Goal: Task Accomplishment & Management: Manage account settings

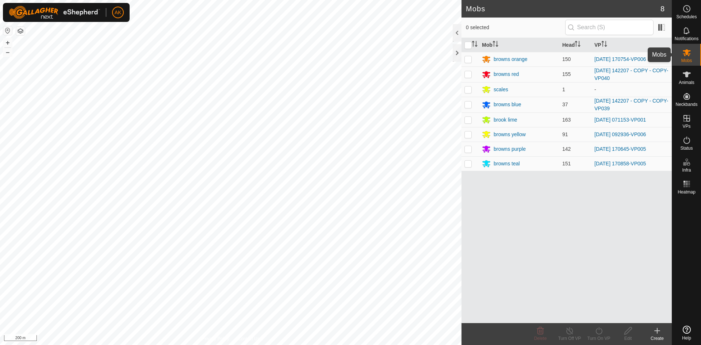
click at [684, 53] on icon at bounding box center [686, 52] width 8 height 7
click at [470, 75] on p-checkbox at bounding box center [467, 74] width 7 height 6
checkbox input "true"
click at [568, 330] on line at bounding box center [569, 331] width 6 height 6
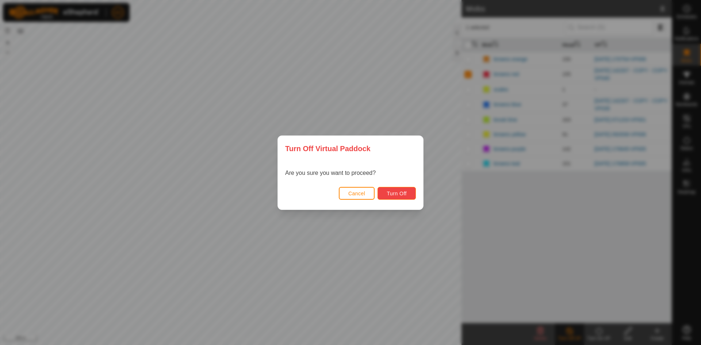
click at [386, 188] on button "Turn Off" at bounding box center [396, 193] width 38 height 13
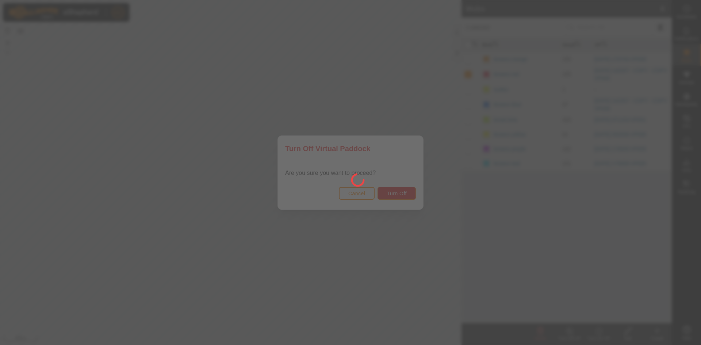
click at [366, 196] on div at bounding box center [350, 172] width 701 height 345
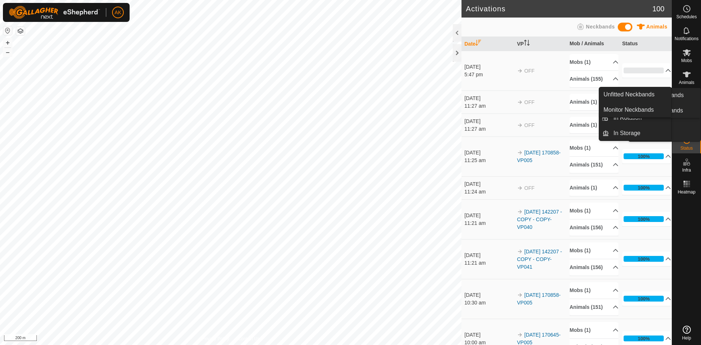
click at [686, 54] on icon at bounding box center [686, 52] width 8 height 7
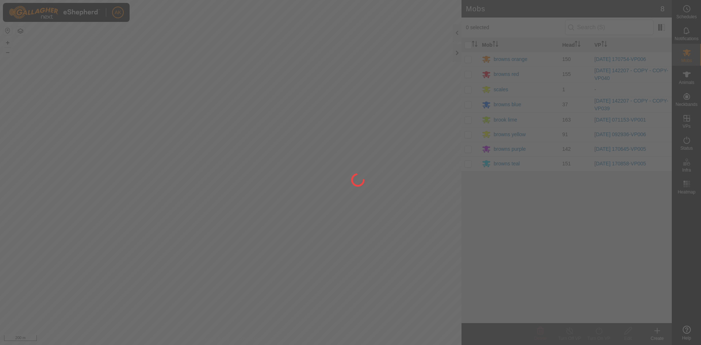
click at [464, 74] on div at bounding box center [350, 172] width 701 height 345
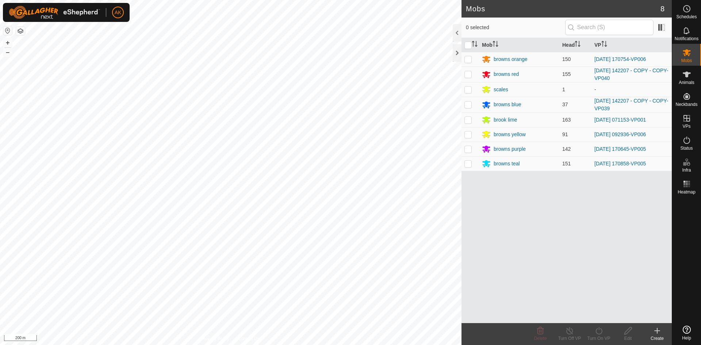
click at [466, 75] on p-checkbox at bounding box center [467, 74] width 7 height 6
checkbox input "true"
click at [595, 331] on icon at bounding box center [598, 330] width 9 height 9
click at [593, 316] on link "Now" at bounding box center [620, 314] width 72 height 15
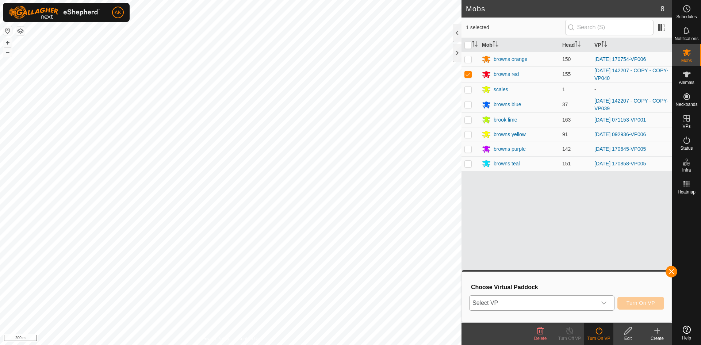
click at [561, 300] on span "Select VP" at bounding box center [532, 303] width 127 height 15
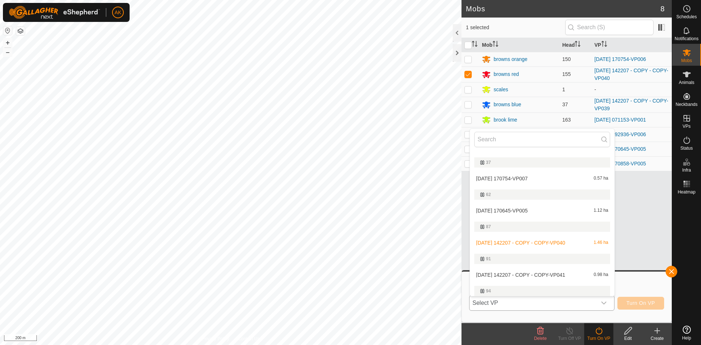
scroll to position [195, 0]
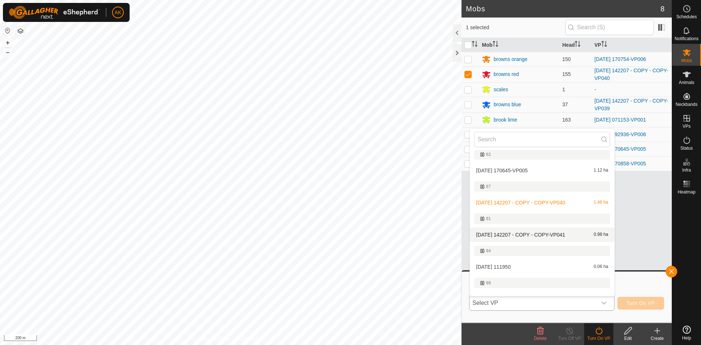
click at [513, 237] on li "[DATE] 142207 - COPY - COPY-VP041 0.98 ha" at bounding box center [542, 234] width 144 height 15
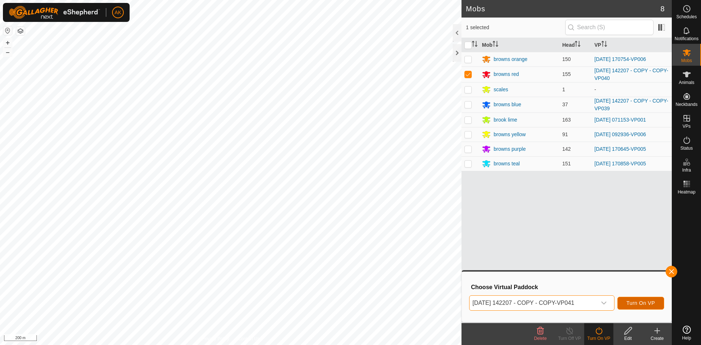
click at [634, 306] on button "Turn On VP" at bounding box center [640, 303] width 47 height 13
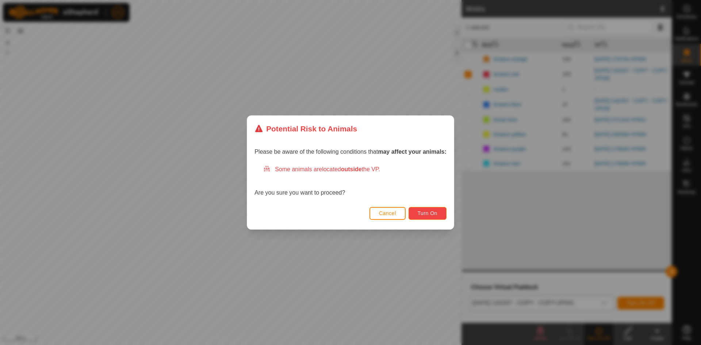
click at [437, 213] on span "Turn On" at bounding box center [427, 213] width 20 height 6
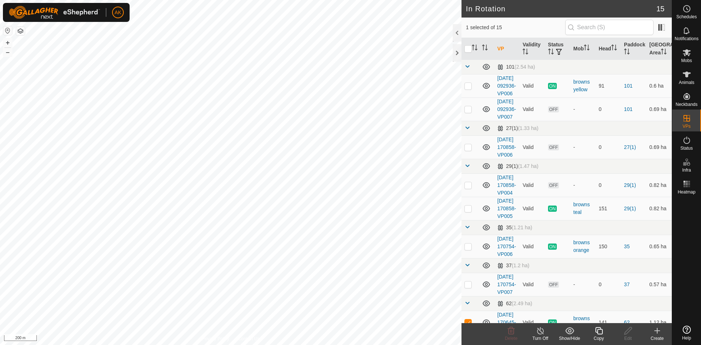
click at [595, 332] on icon at bounding box center [598, 330] width 9 height 9
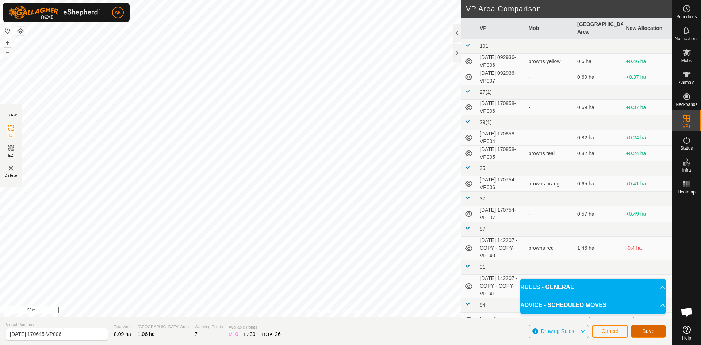
click at [643, 331] on span "Save" at bounding box center [648, 331] width 12 height 6
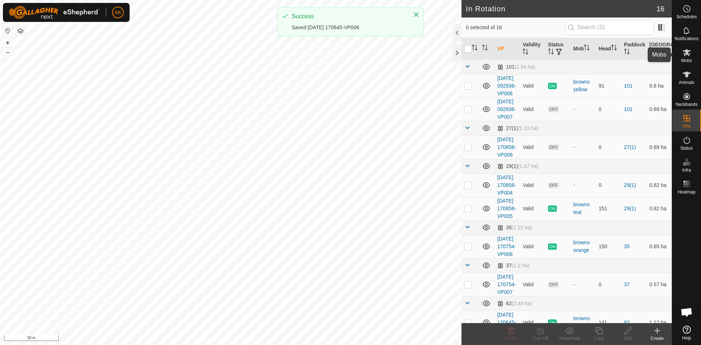
click at [684, 53] on icon at bounding box center [686, 52] width 9 height 9
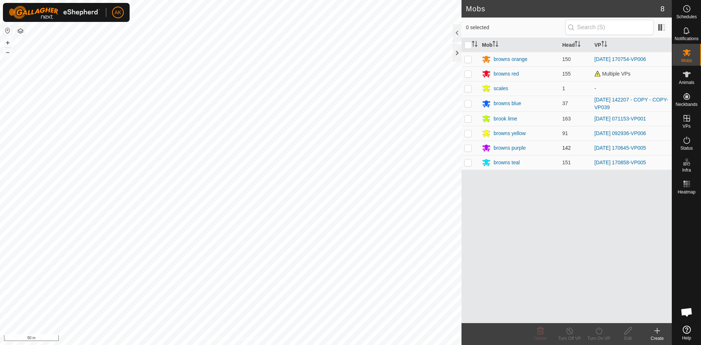
click at [467, 148] on p-checkbox at bounding box center [467, 148] width 7 height 6
checkbox input "true"
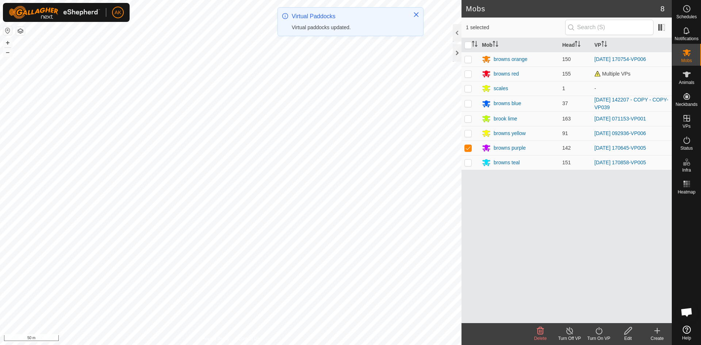
click at [600, 333] on icon at bounding box center [598, 330] width 9 height 9
click at [603, 313] on link "Now" at bounding box center [620, 314] width 72 height 15
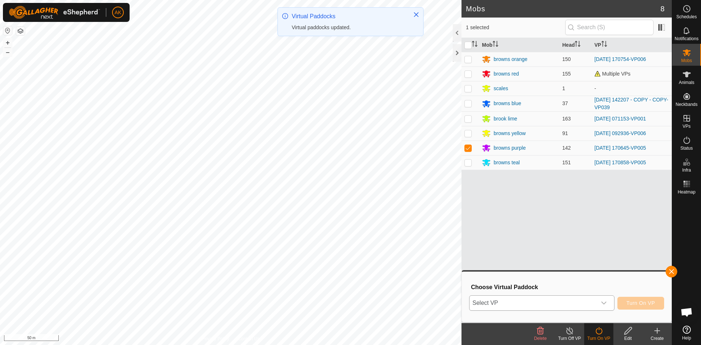
click at [559, 300] on span "Select VP" at bounding box center [532, 303] width 127 height 15
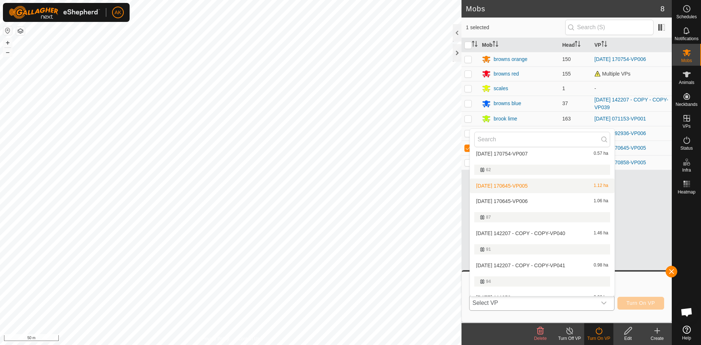
scroll to position [174, 0]
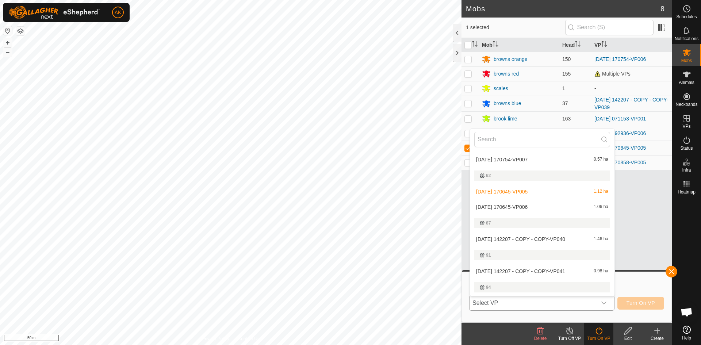
click at [519, 207] on li "[DATE] 170645-VP006 1.06 ha" at bounding box center [542, 207] width 144 height 15
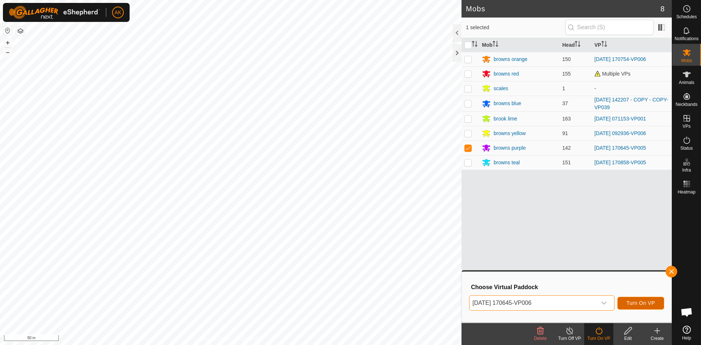
click at [633, 298] on button "Turn On VP" at bounding box center [640, 303] width 47 height 13
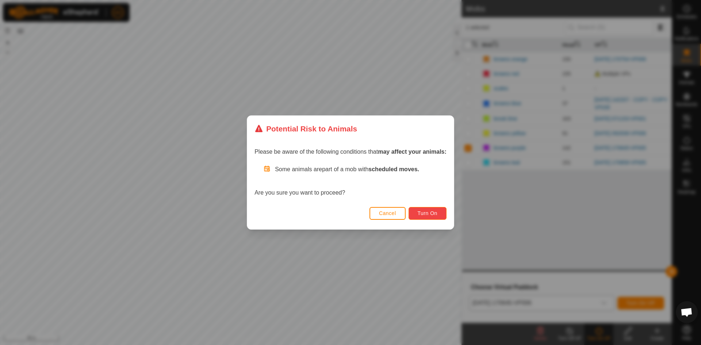
click at [422, 211] on span "Turn On" at bounding box center [427, 213] width 20 height 6
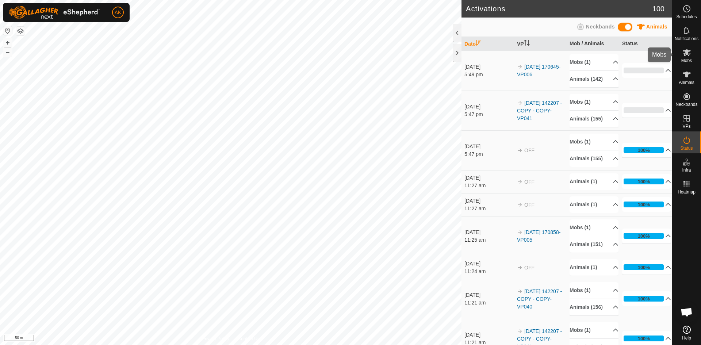
click at [683, 56] on icon at bounding box center [686, 52] width 9 height 9
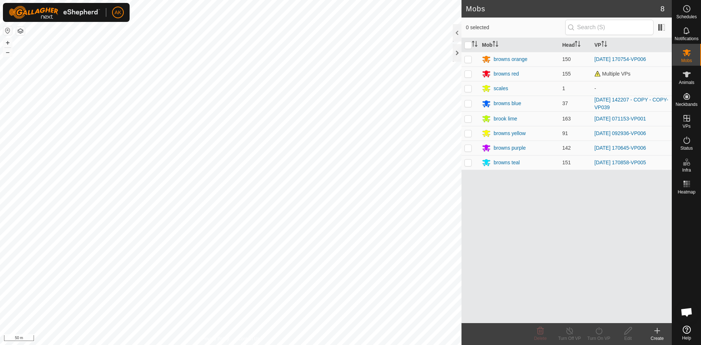
click at [466, 58] on p-checkbox at bounding box center [467, 59] width 7 height 6
checkbox input "true"
click at [599, 331] on icon at bounding box center [598, 330] width 9 height 9
click at [595, 315] on link "Now" at bounding box center [620, 314] width 72 height 15
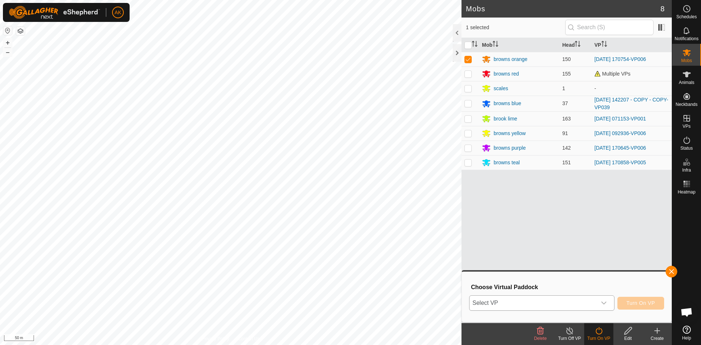
click at [548, 298] on span "Select VP" at bounding box center [532, 303] width 127 height 15
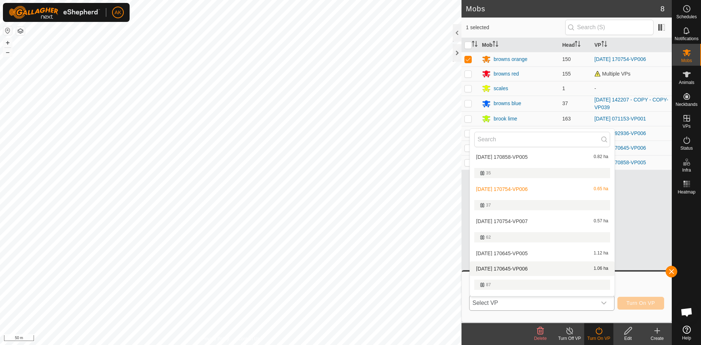
scroll to position [122, 0]
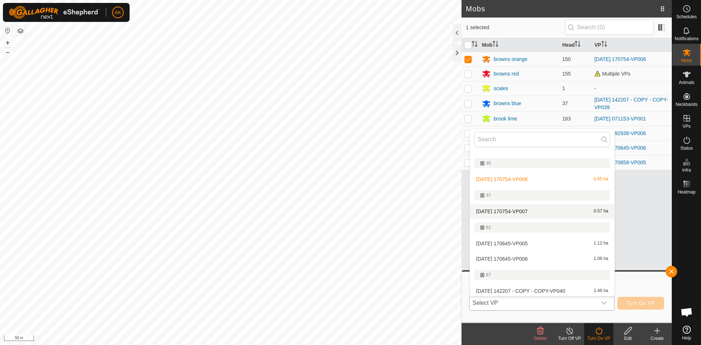
click at [510, 214] on li "[DATE] 170754-VP007 0.57 ha" at bounding box center [542, 211] width 144 height 15
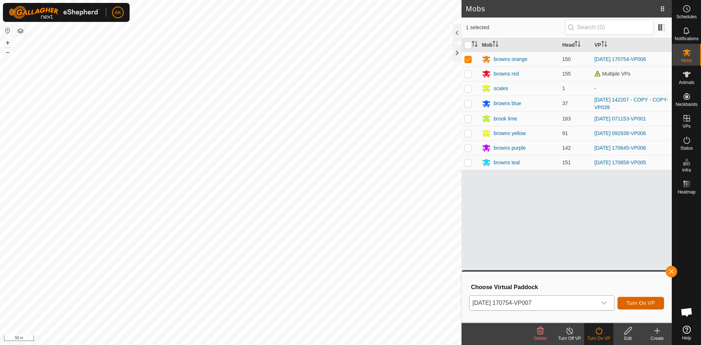
click at [641, 304] on span "Turn On VP" at bounding box center [640, 303] width 28 height 6
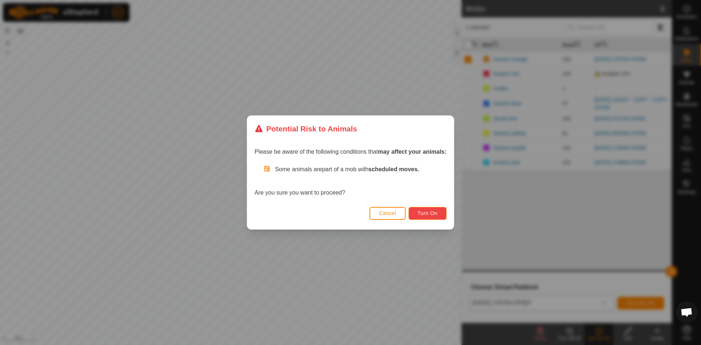
click at [432, 216] on span "Turn On" at bounding box center [427, 213] width 20 height 6
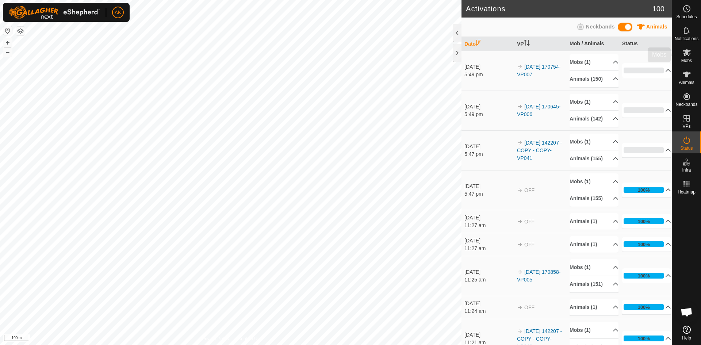
click at [686, 55] on icon at bounding box center [686, 52] width 9 height 9
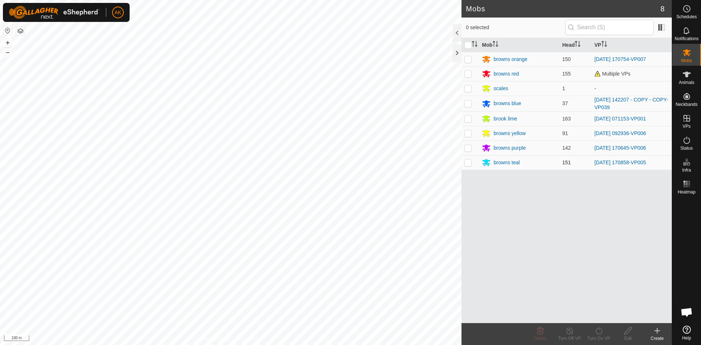
click at [469, 161] on p-checkbox at bounding box center [467, 162] width 7 height 6
checkbox input "true"
click at [600, 331] on icon at bounding box center [598, 330] width 9 height 9
click at [599, 315] on link "Now" at bounding box center [620, 314] width 72 height 15
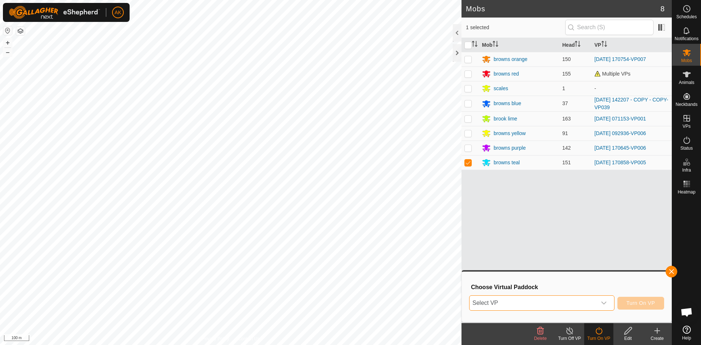
click at [531, 304] on span "Select VP" at bounding box center [532, 303] width 127 height 15
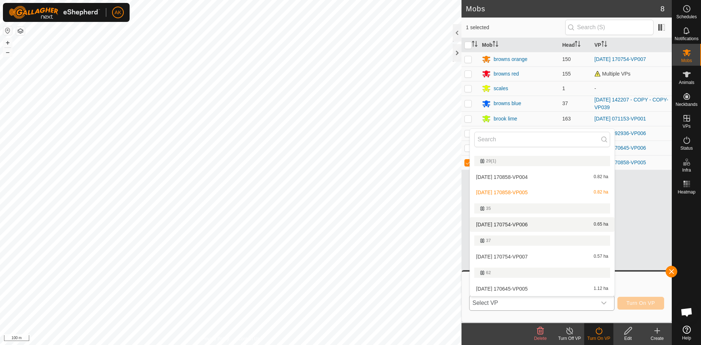
scroll to position [4, 0]
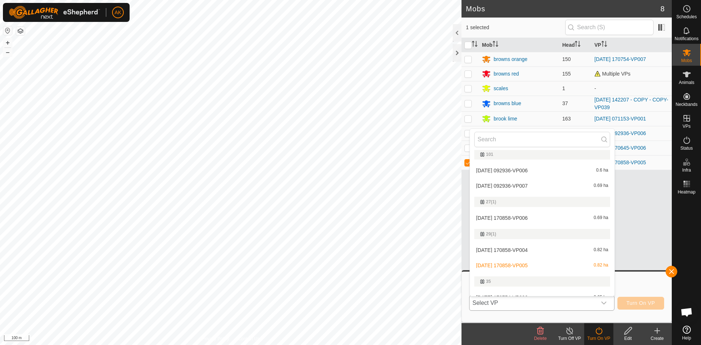
click at [517, 217] on li "[DATE] 170858-VP006 0.69 ha" at bounding box center [542, 218] width 144 height 15
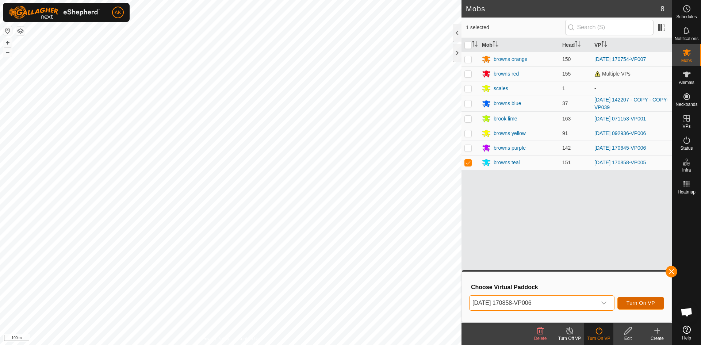
click at [630, 301] on span "Turn On VP" at bounding box center [640, 303] width 28 height 6
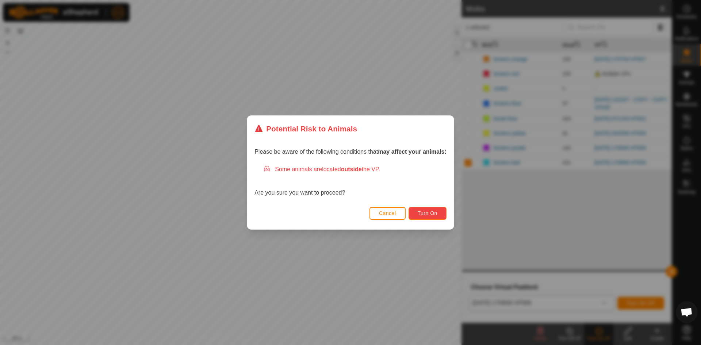
click at [437, 213] on span "Turn On" at bounding box center [427, 213] width 20 height 6
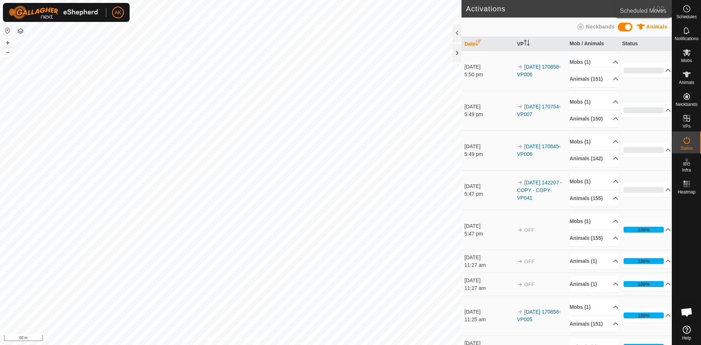
click at [687, 8] on icon at bounding box center [686, 8] width 9 height 9
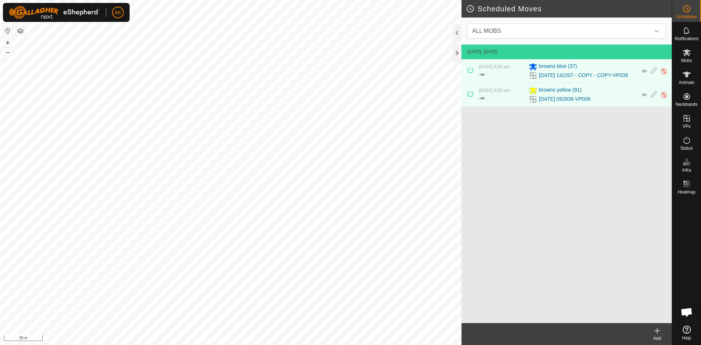
click at [654, 328] on icon at bounding box center [656, 330] width 9 height 9
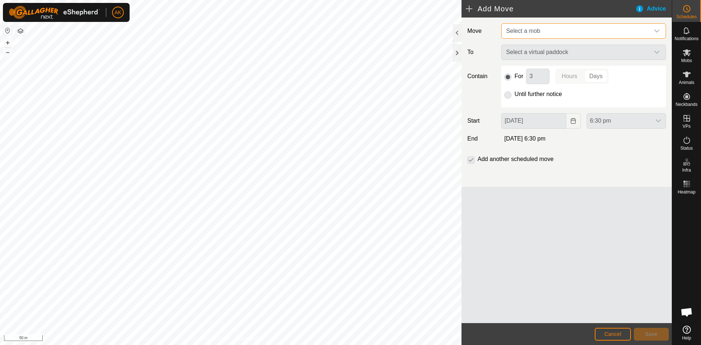
click at [533, 29] on span "Select a mob" at bounding box center [523, 31] width 34 height 6
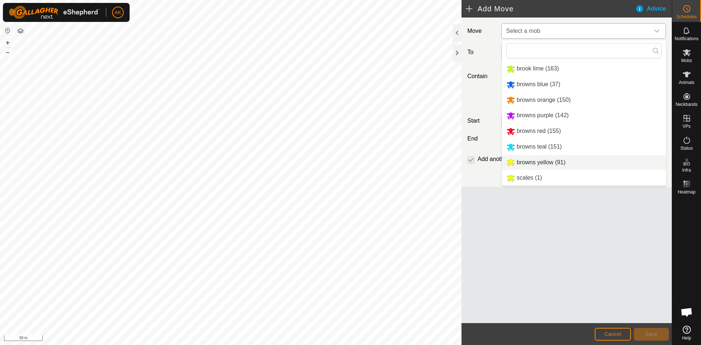
click at [526, 161] on li "browns yellow (91)" at bounding box center [584, 162] width 164 height 15
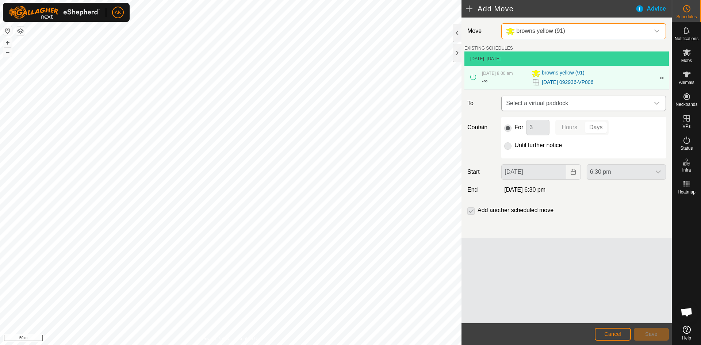
click at [517, 101] on span "Select a virtual paddock" at bounding box center [576, 103] width 146 height 15
click at [534, 104] on span "Select a virtual paddock" at bounding box center [576, 103] width 146 height 15
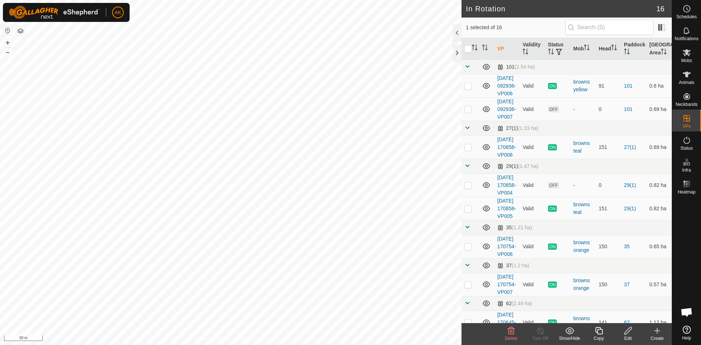
click at [513, 329] on icon at bounding box center [511, 330] width 7 height 7
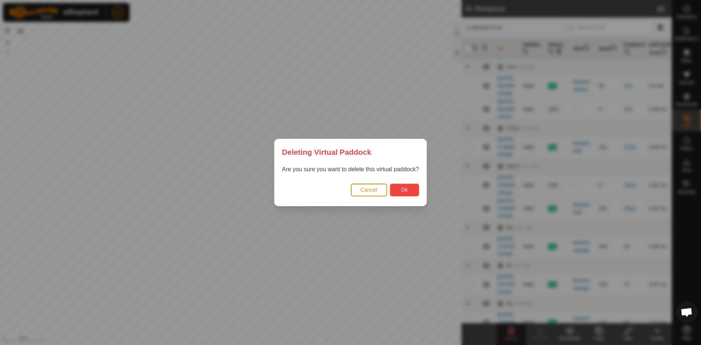
click at [402, 189] on span "Ok" at bounding box center [404, 190] width 7 height 6
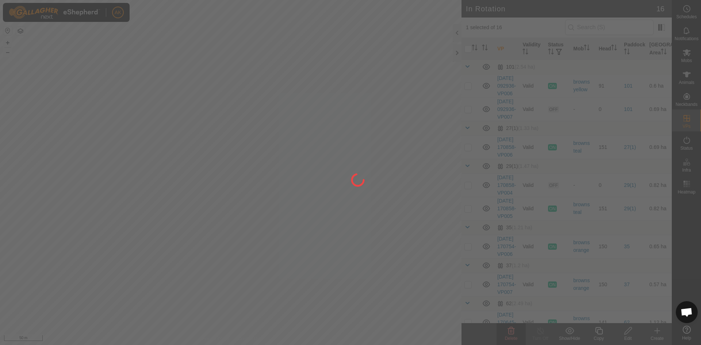
checkbox input "false"
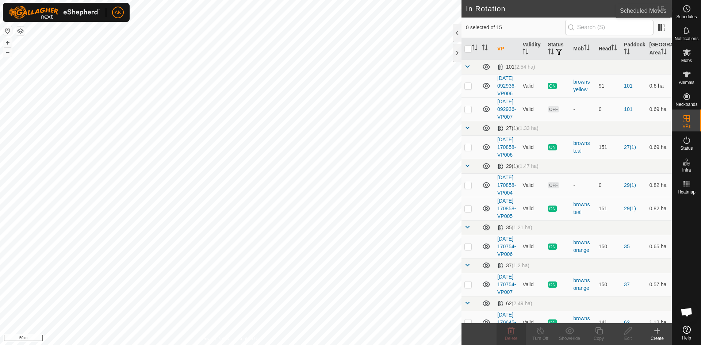
click at [687, 10] on icon at bounding box center [686, 8] width 9 height 9
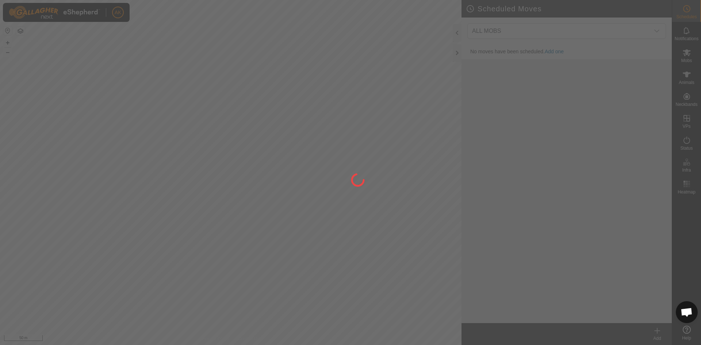
click at [393, 105] on div at bounding box center [350, 172] width 701 height 345
